Goal: Check status: Check status

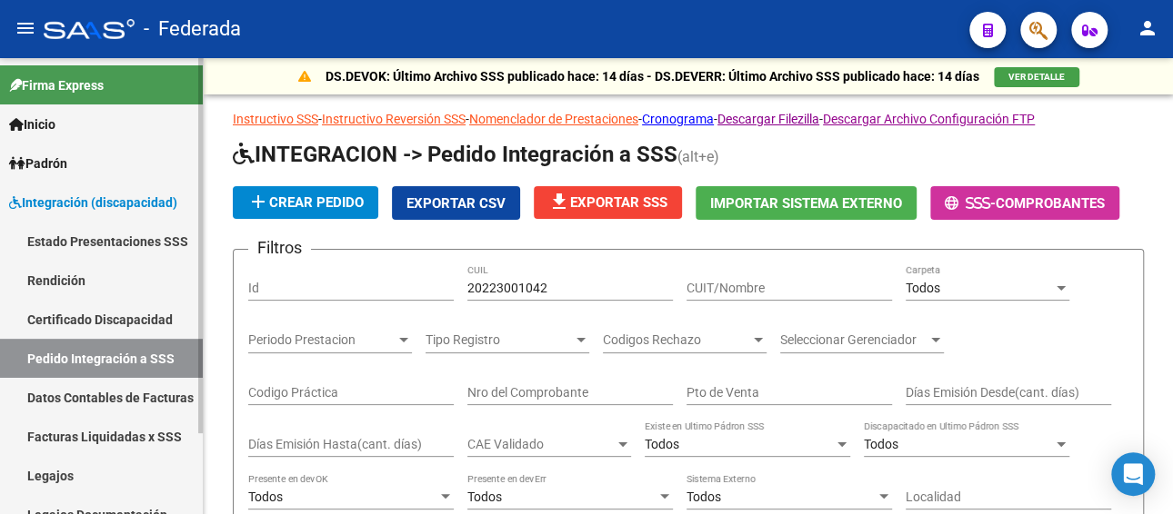
scroll to position [0, 454]
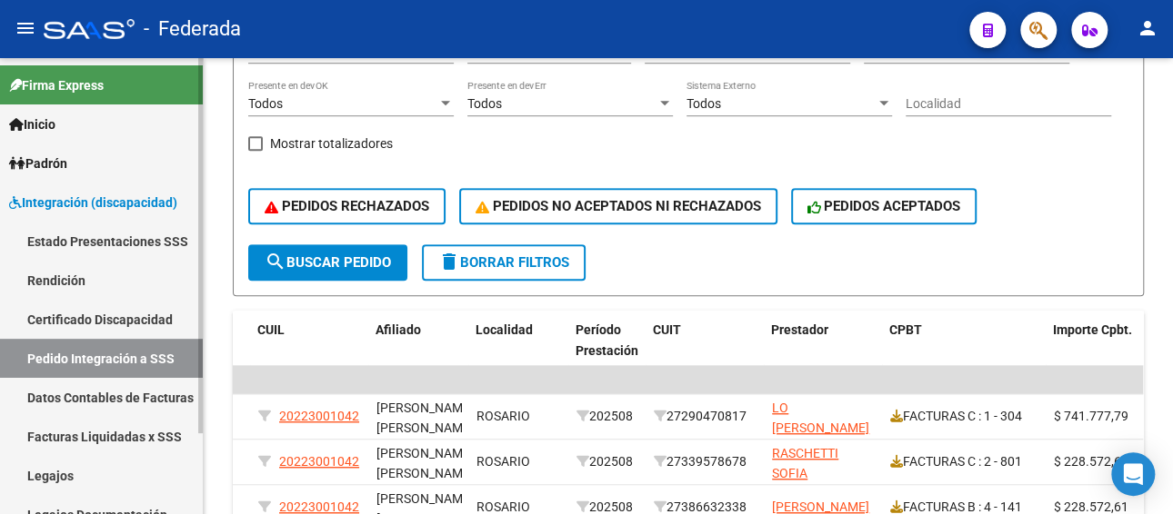
click at [65, 465] on link "Legajos" at bounding box center [101, 475] width 203 height 39
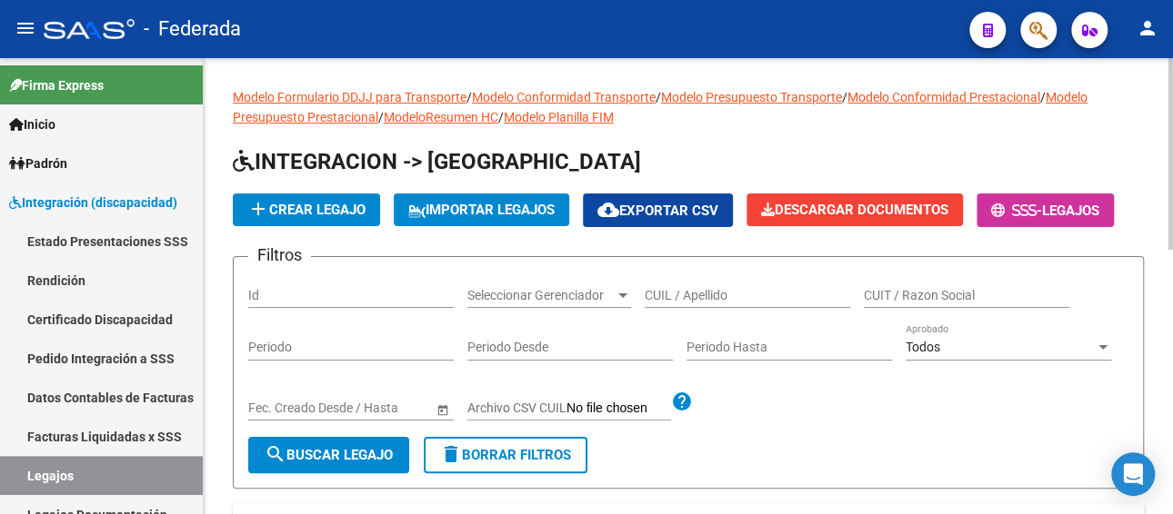
click at [700, 299] on input "CUIL / Apellido" at bounding box center [746, 295] width 205 height 15
paste input "[PERSON_NAME] [PERSON_NAME]"
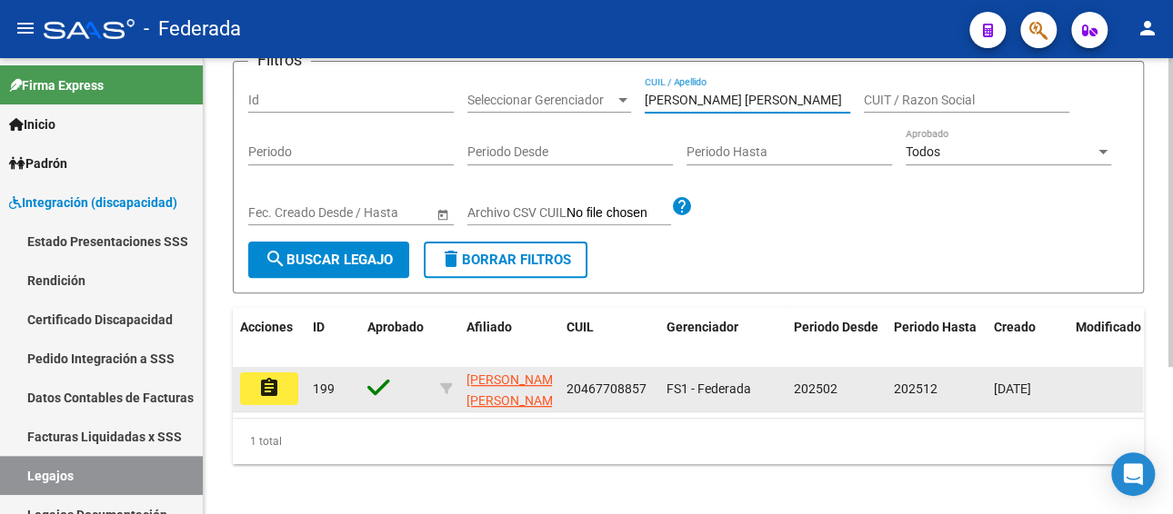
scroll to position [217, 0]
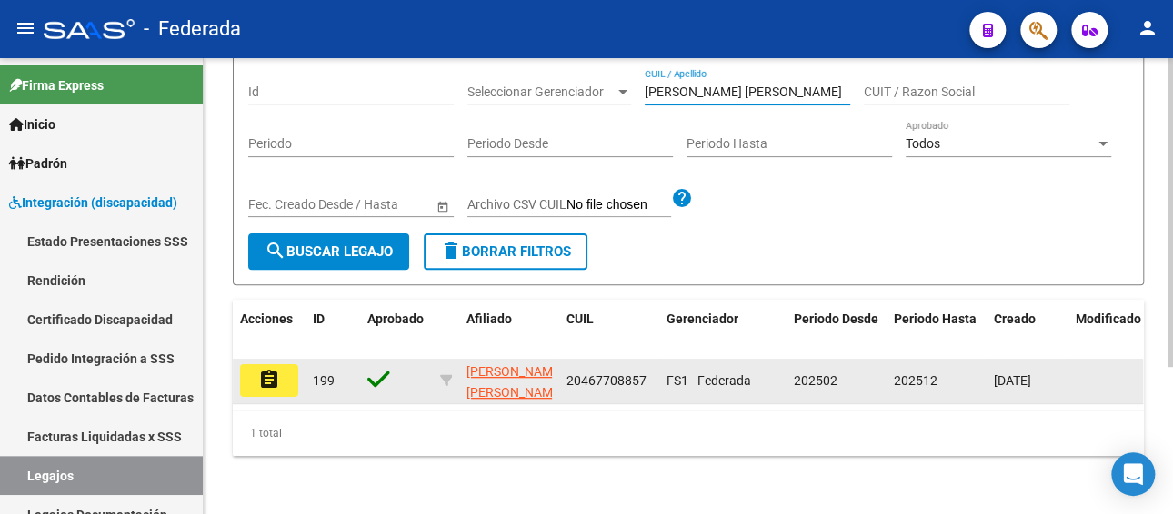
type input "[PERSON_NAME] [PERSON_NAME]"
drag, startPoint x: 643, startPoint y: 364, endPoint x: 565, endPoint y: 364, distance: 77.3
click at [566, 374] on span "20467708857" at bounding box center [606, 381] width 80 height 15
copy span "20467708857"
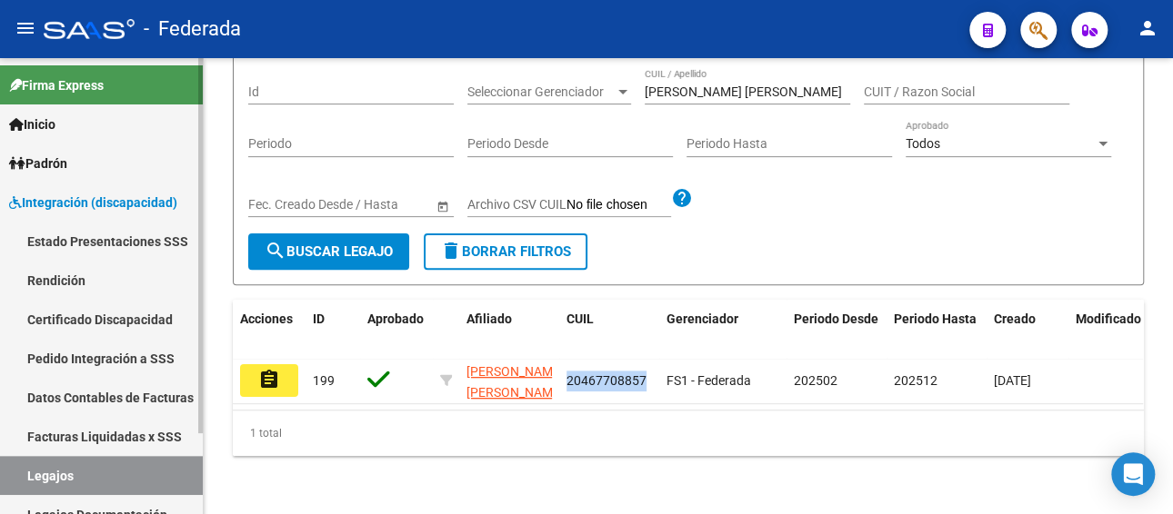
click at [102, 434] on link "Facturas Liquidadas x SSS" at bounding box center [101, 436] width 203 height 39
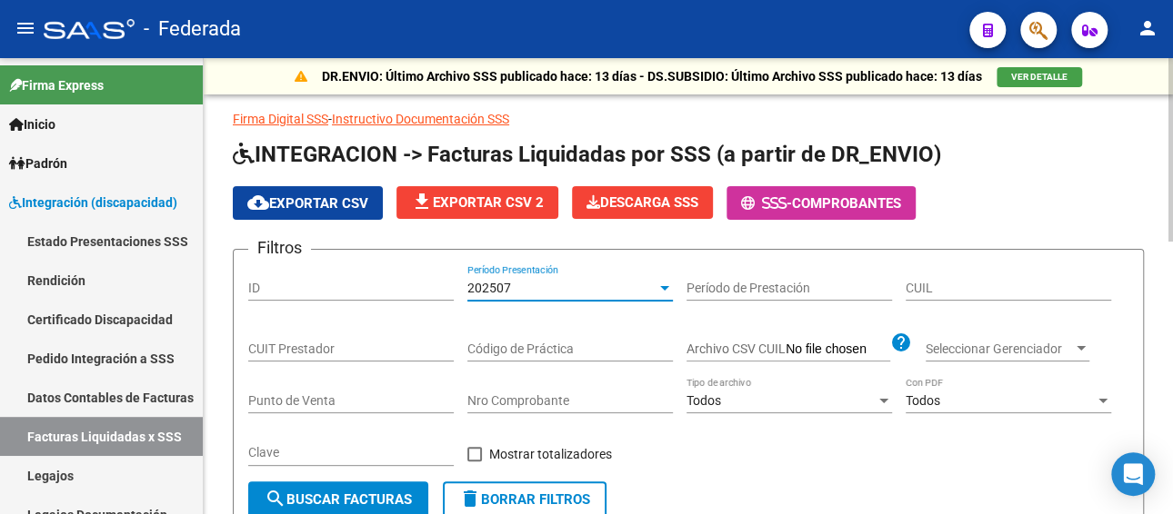
click at [541, 285] on div "202507" at bounding box center [561, 288] width 189 height 15
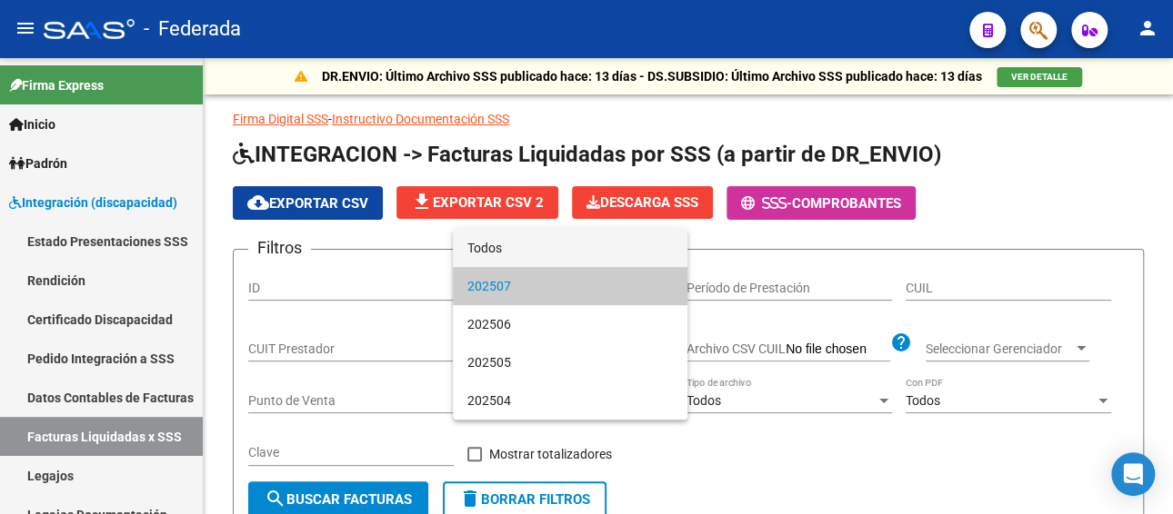
click at [549, 253] on span "Todos" at bounding box center [569, 248] width 205 height 38
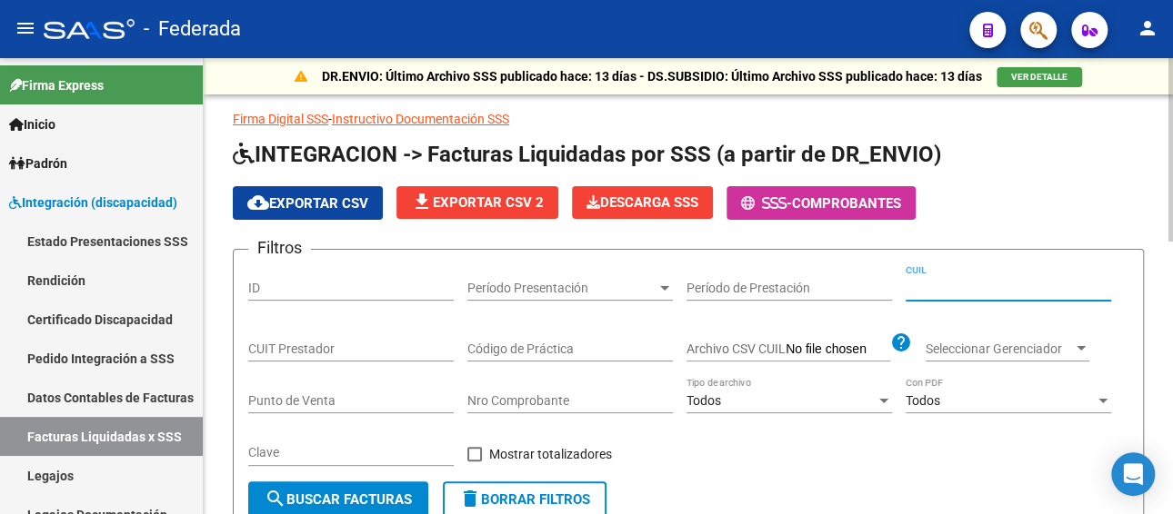
click at [997, 286] on input "CUIL" at bounding box center [1007, 288] width 205 height 15
paste input "20-46770885-7"
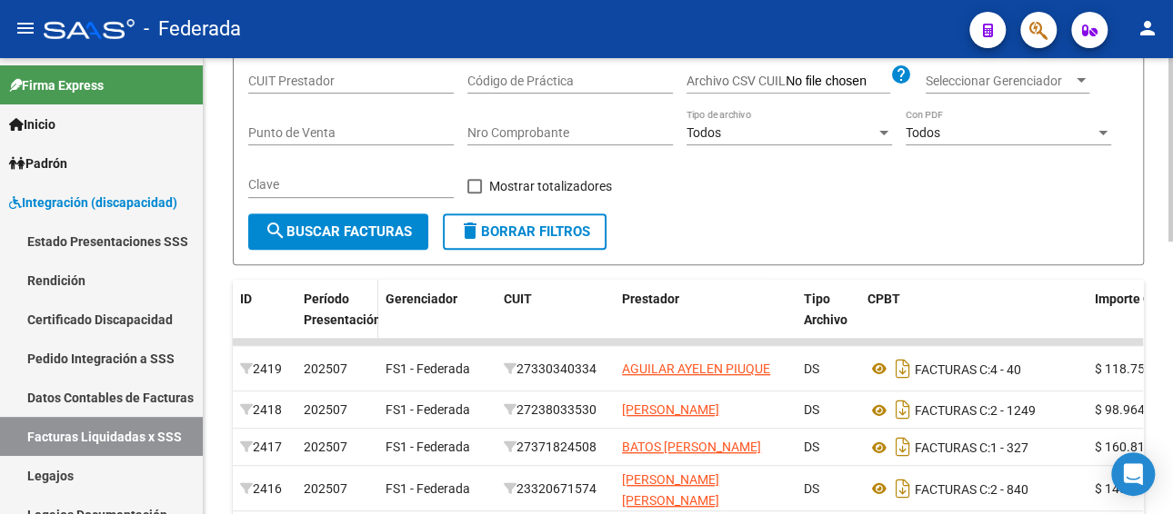
scroll to position [273, 0]
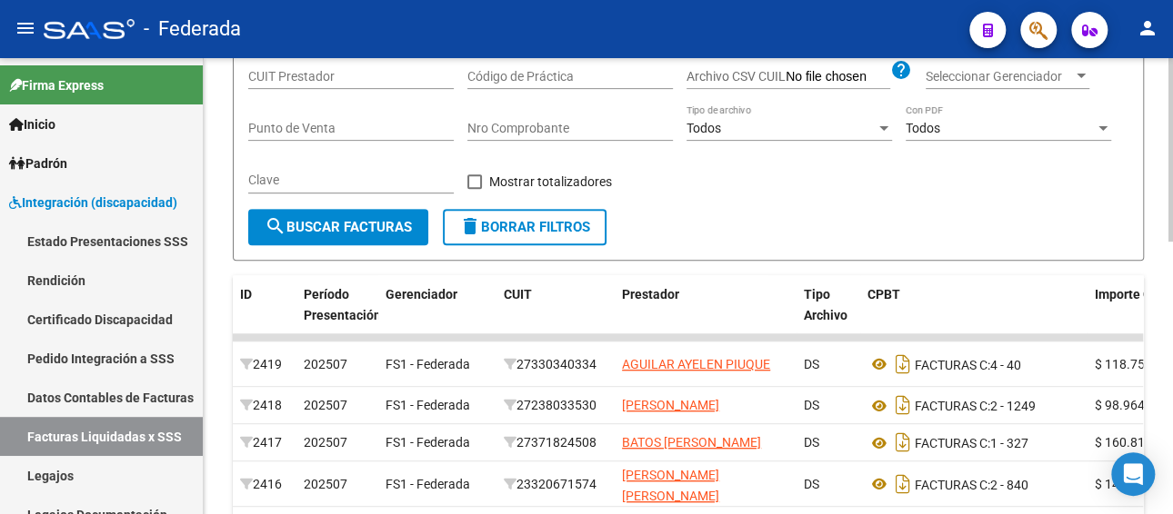
type input "20-46770885-7"
click at [354, 225] on span "search Buscar Facturas" at bounding box center [337, 227] width 147 height 16
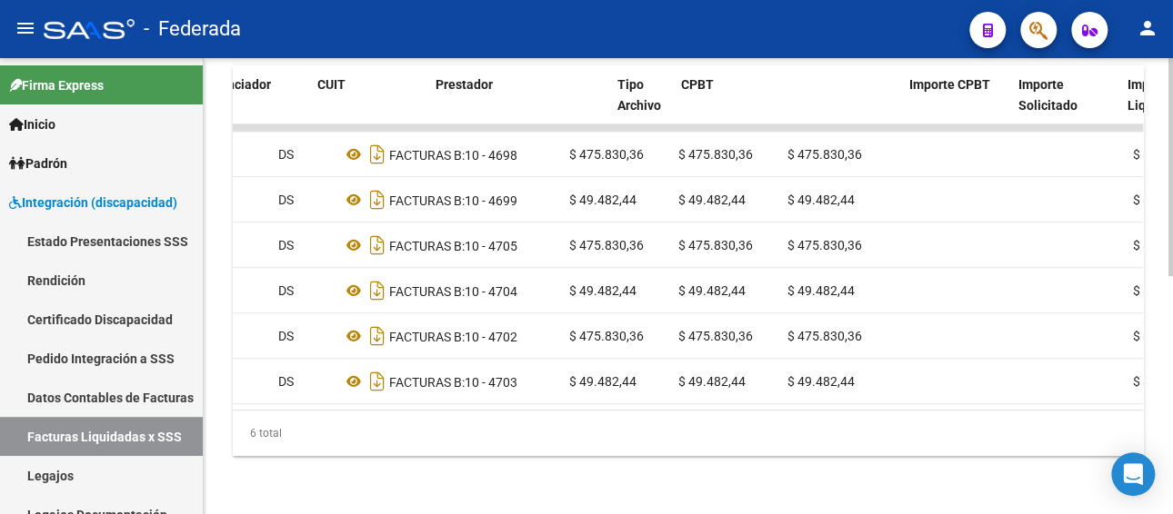
scroll to position [0, 162]
